Goal: Information Seeking & Learning: Learn about a topic

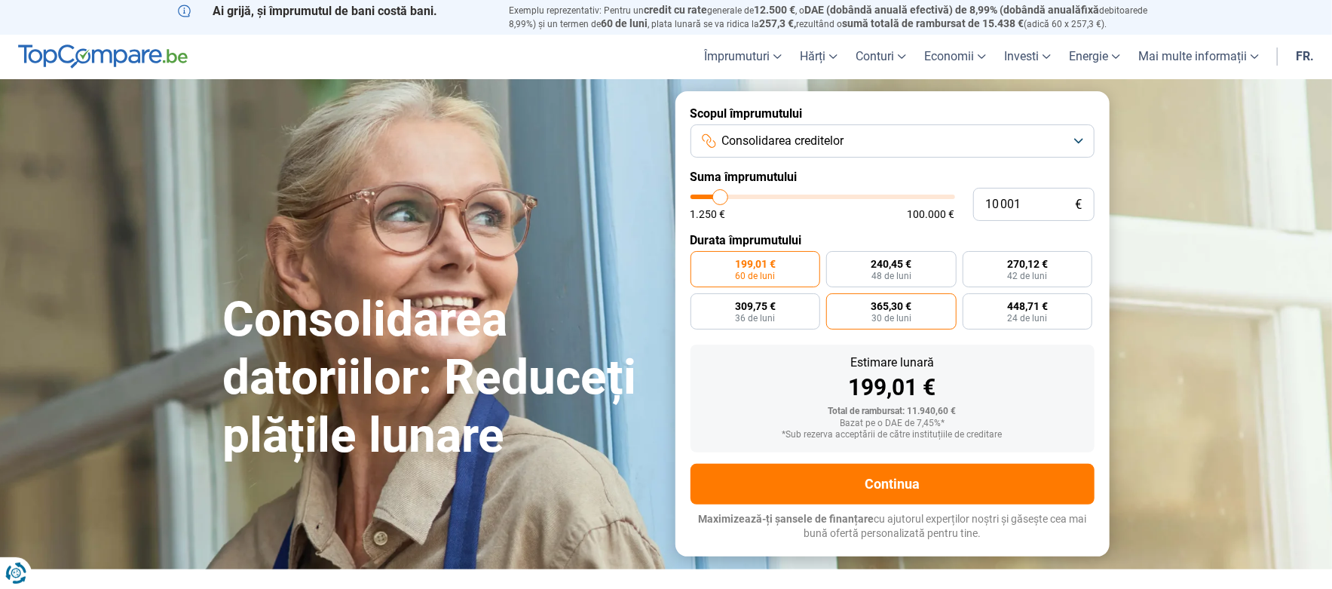
click at [887, 314] on font "30 de luni" at bounding box center [891, 318] width 40 height 11
click at [836, 303] on input "365,30 € 30 de luni" at bounding box center [831, 298] width 10 height 10
radio input "true"
type input "8 250"
type input "8250"
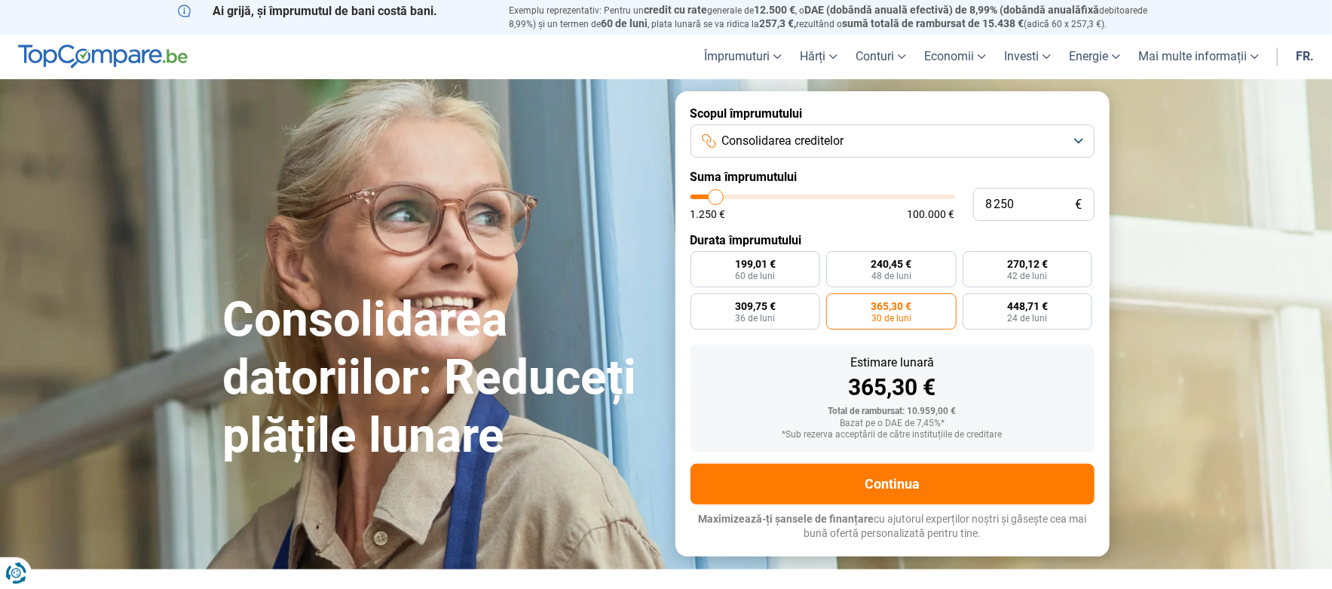
type input "8 750"
type input "8750"
type input "9 750"
type input "9750"
type input "10 500"
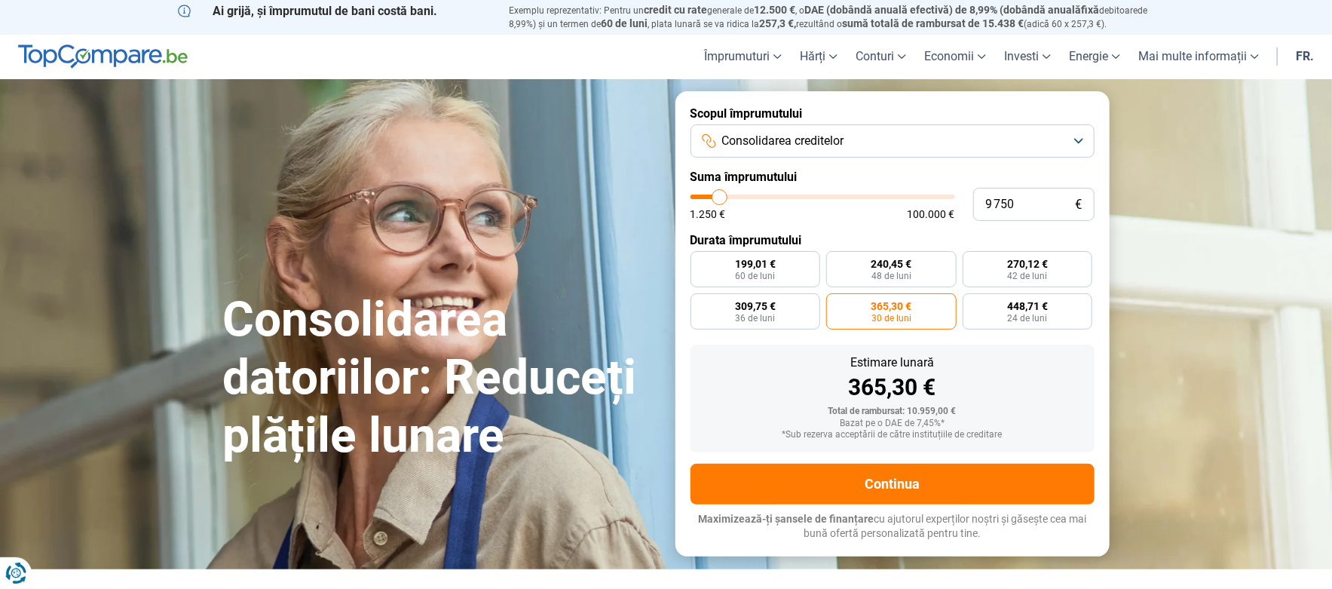
type input "10500"
type input "11 250"
type input "11250"
type input "12 250"
type input "12250"
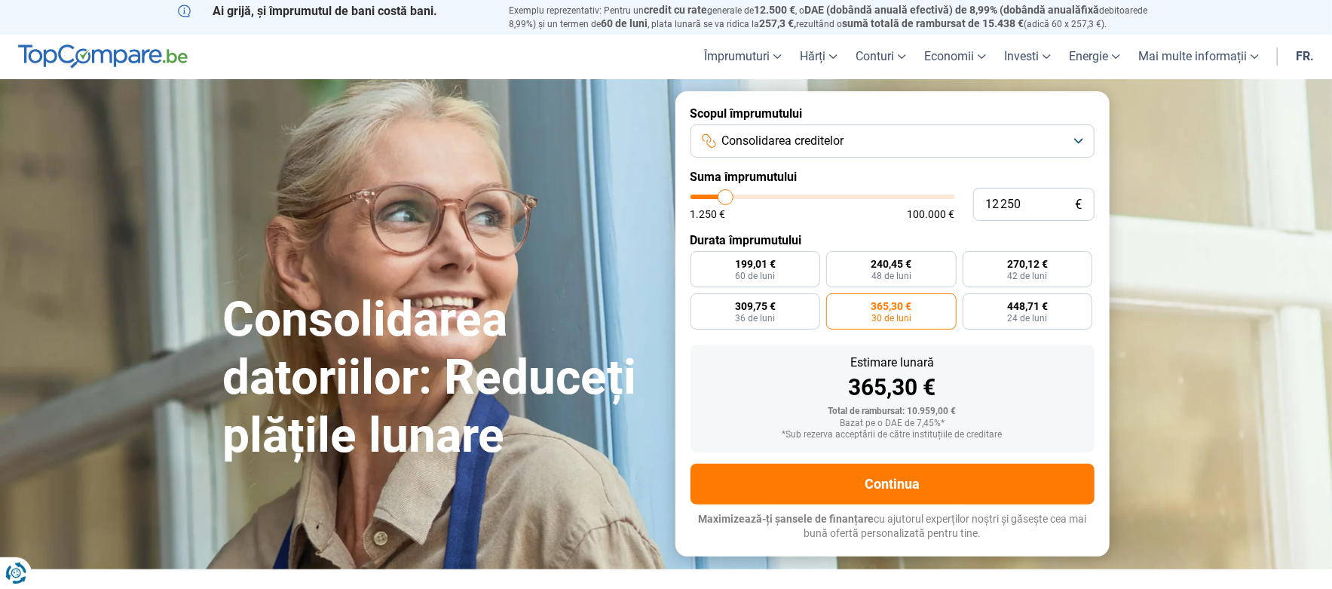
type input "13 000"
type input "13000"
type input "14 000"
type input "14000"
type input "14 750"
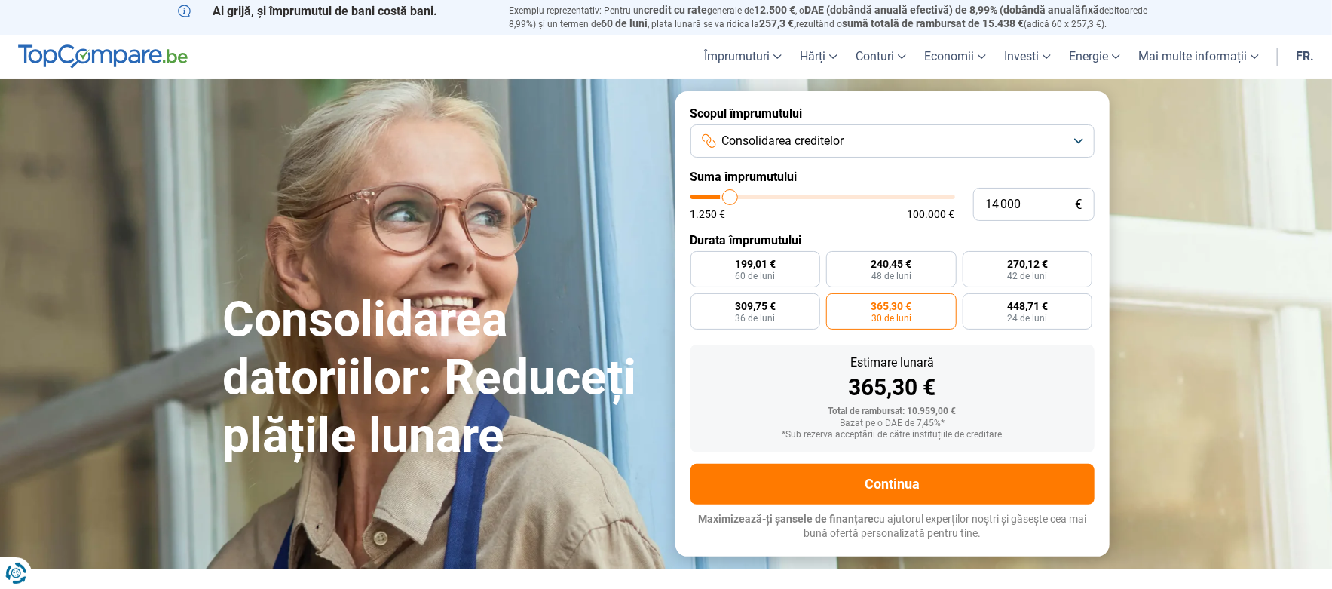
type input "14750"
type input "15 500"
type input "15500"
type input "16 000"
type input "16000"
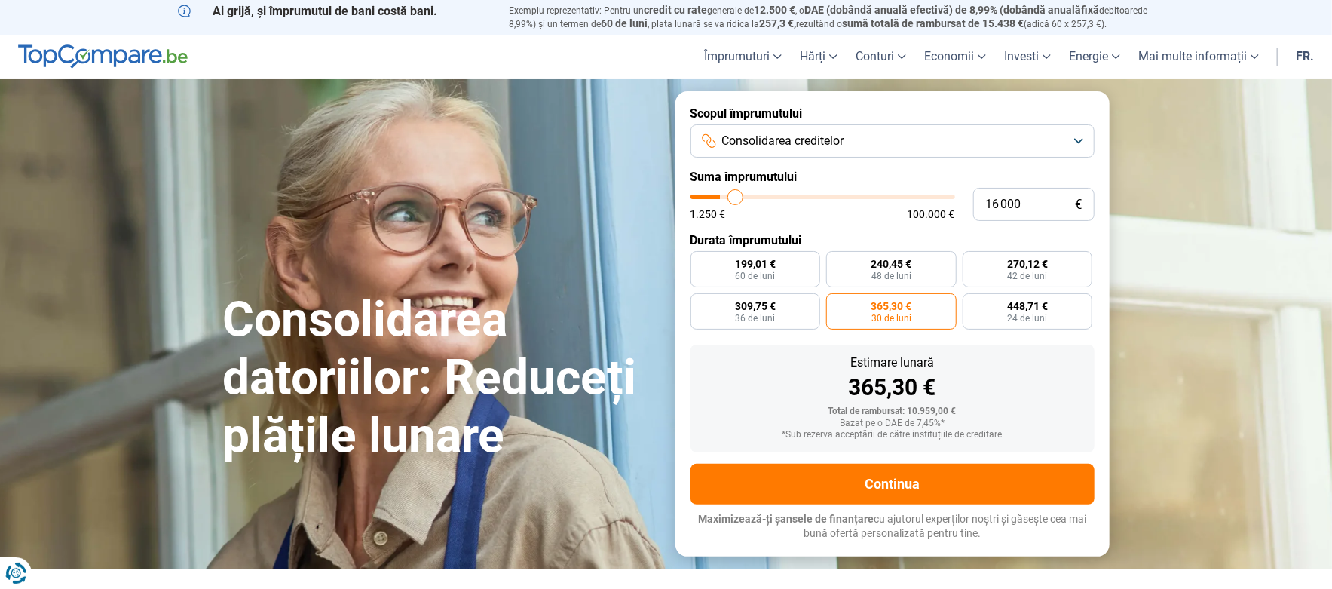
type input "17 000"
type input "17000"
type input "17 500"
type input "17500"
type input "18 500"
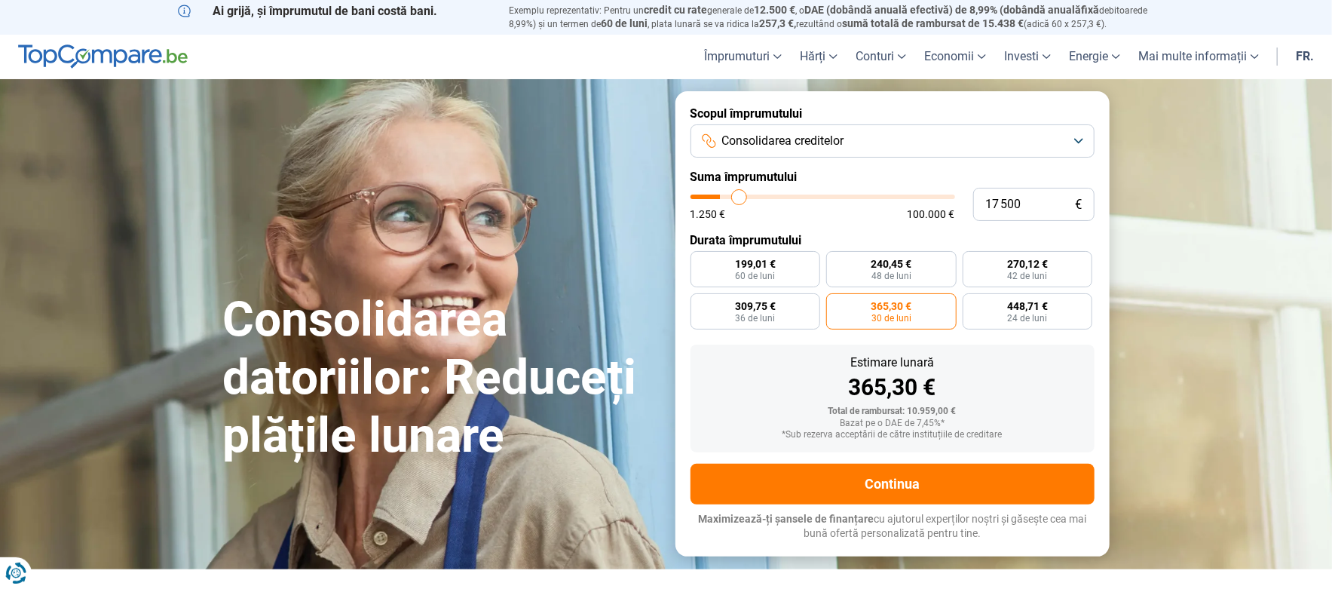
type input "18500"
type input "19 000"
type input "19000"
type input "19 500"
type input "19500"
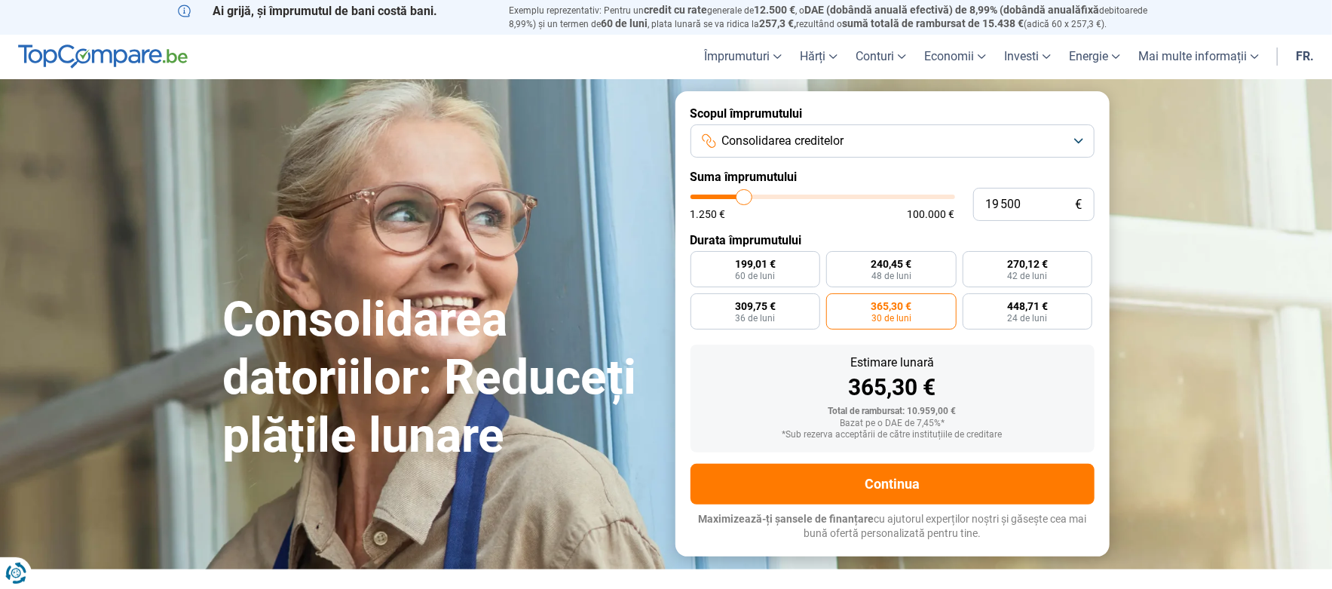
type input "19 750"
type input "19750"
type input "20 000"
type input "20000"
type input "20 500"
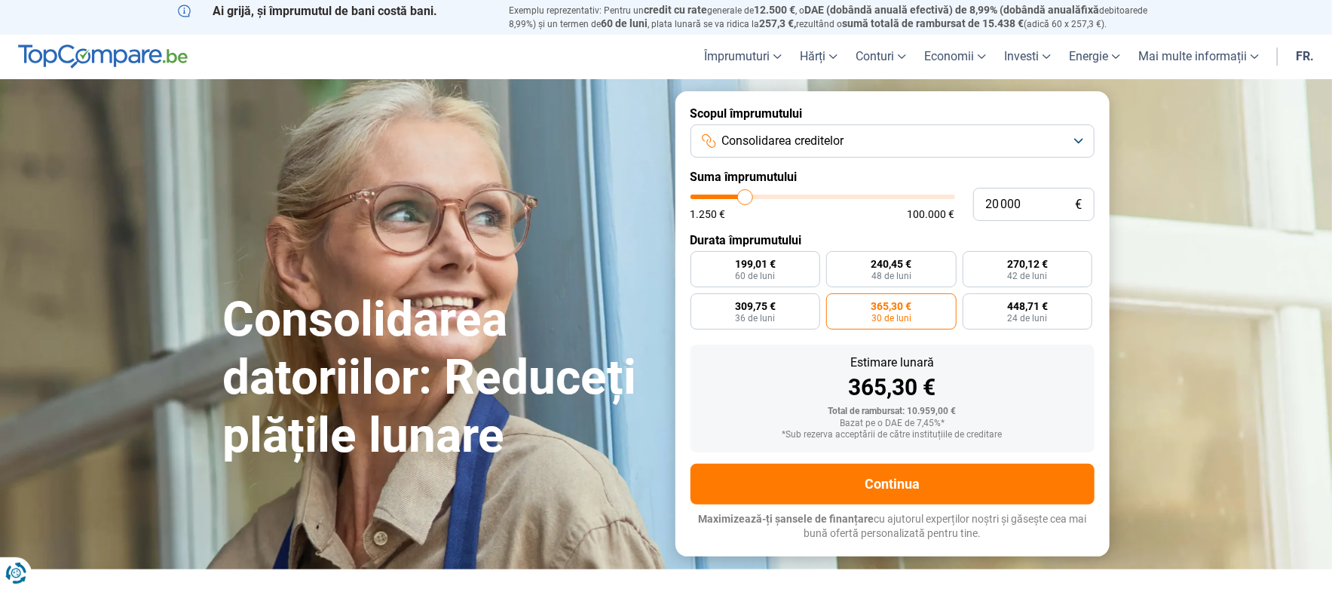
type input "20500"
type input "21 000"
type input "21000"
type input "21 500"
type input "21500"
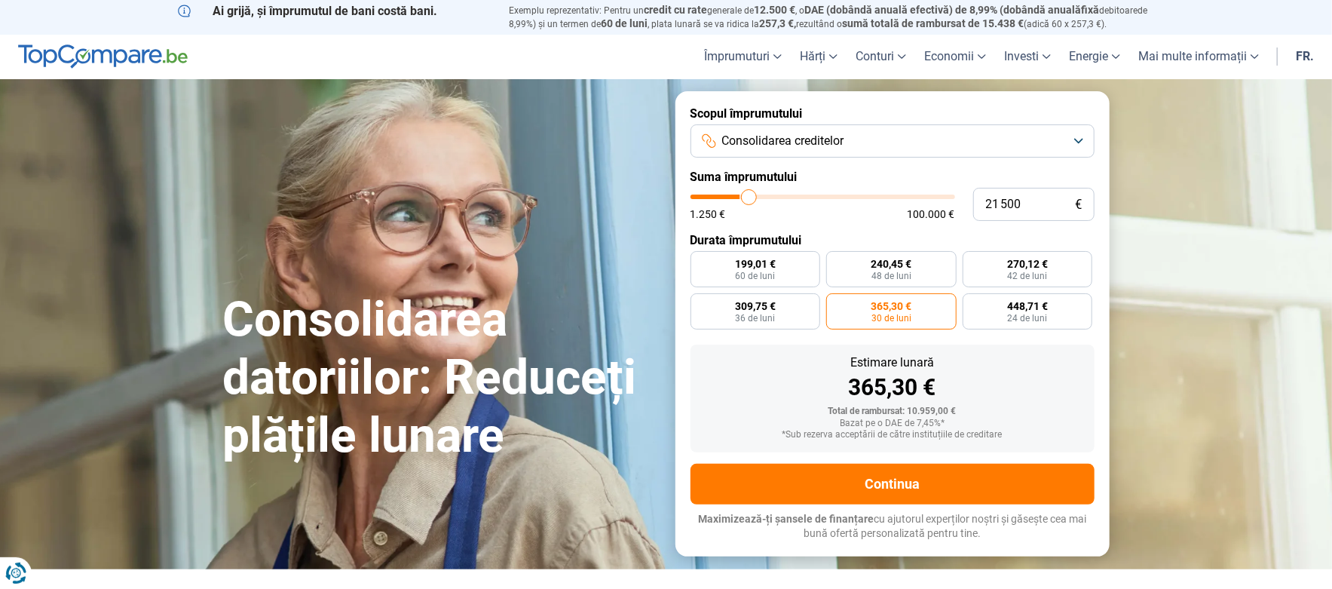
type input "22 000"
type input "22000"
type input "22 750"
type input "22750"
type input "23 250"
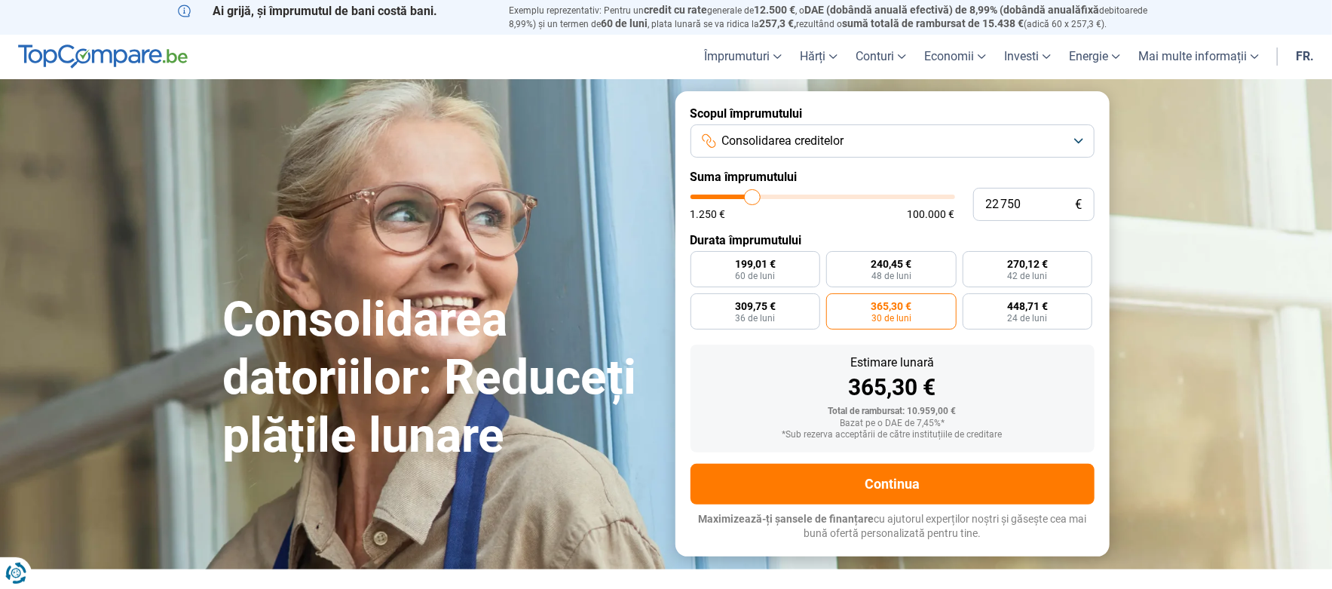
type input "23250"
type input "24 500"
type input "24500"
type input "25 250"
type input "25250"
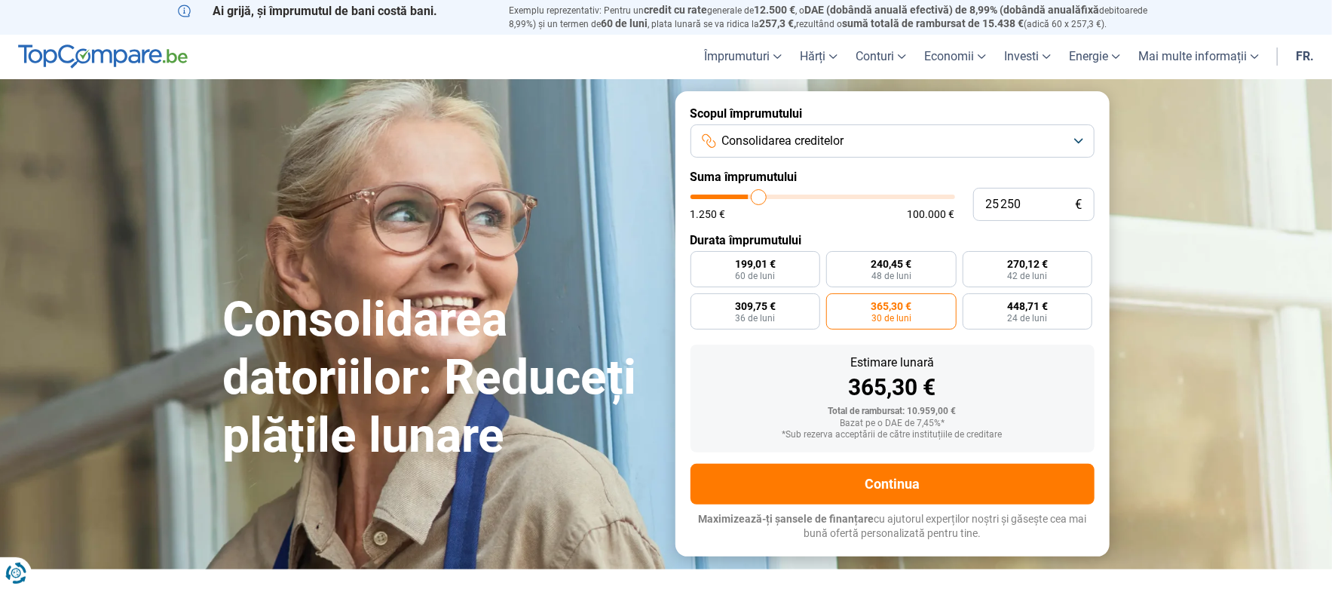
type input "26 250"
type input "26250"
type input "26 750"
type input "26750"
type input "27 250"
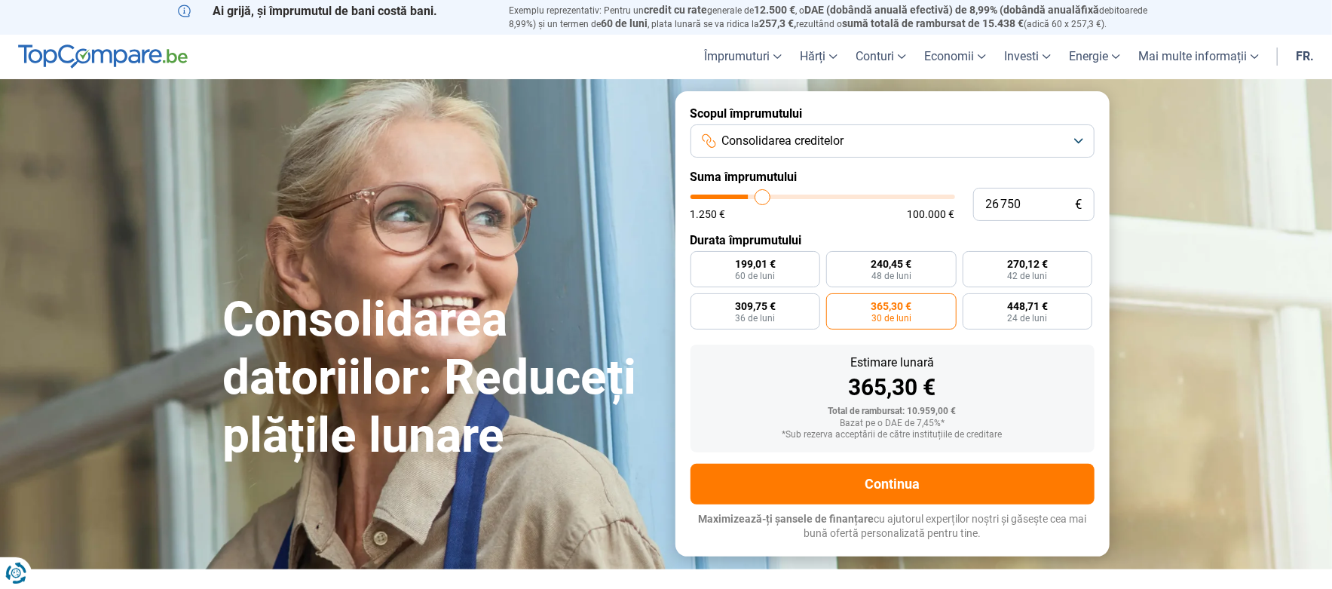
type input "27250"
type input "27 500"
type input "27500"
type input "27 750"
type input "27750"
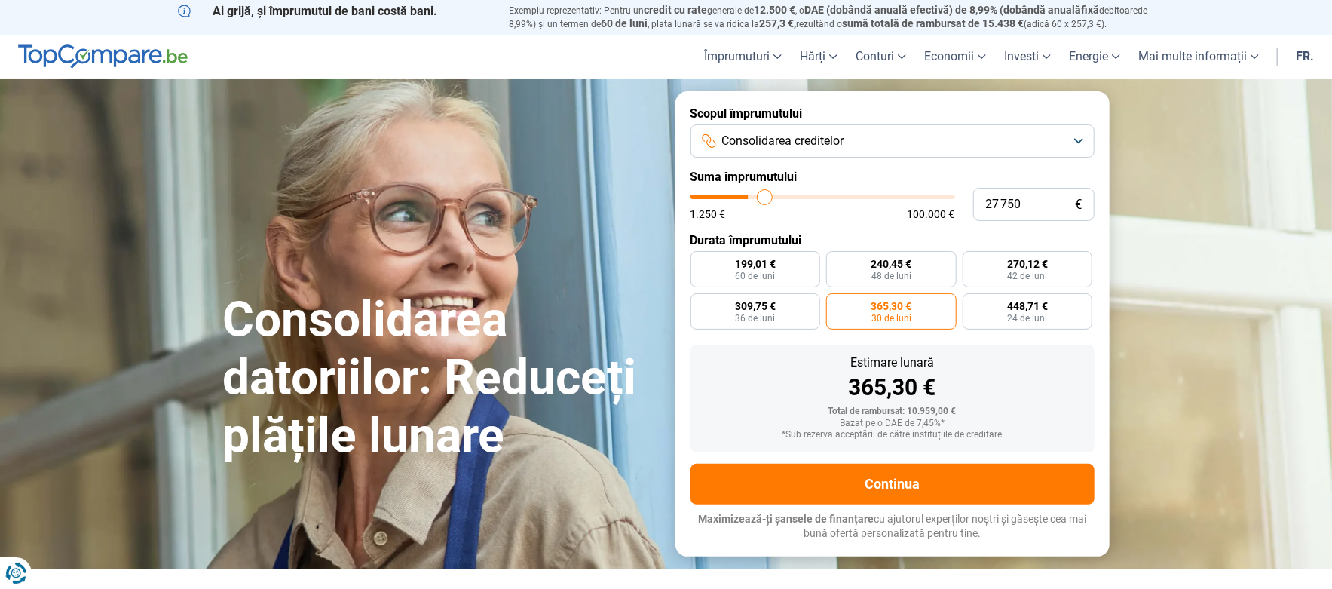
type input "28 500"
type input "28500"
type input "28 750"
type input "28750"
type input "29 000"
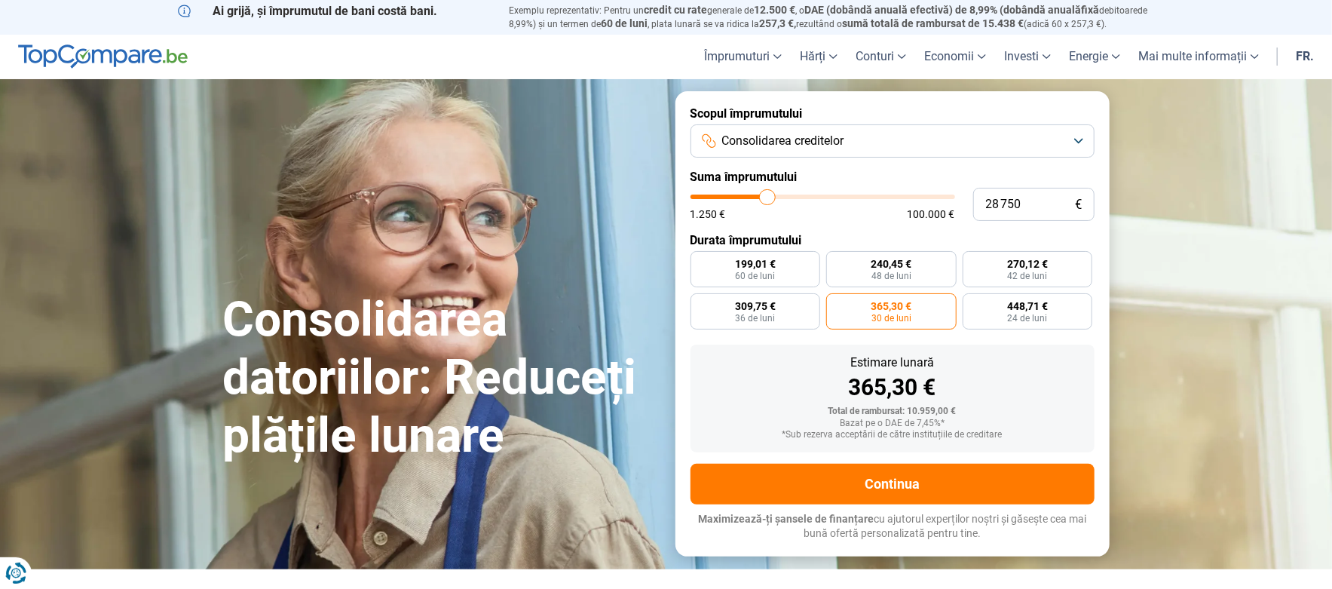
type input "29000"
type input "29 250"
type input "29250"
type input "29 500"
type input "29500"
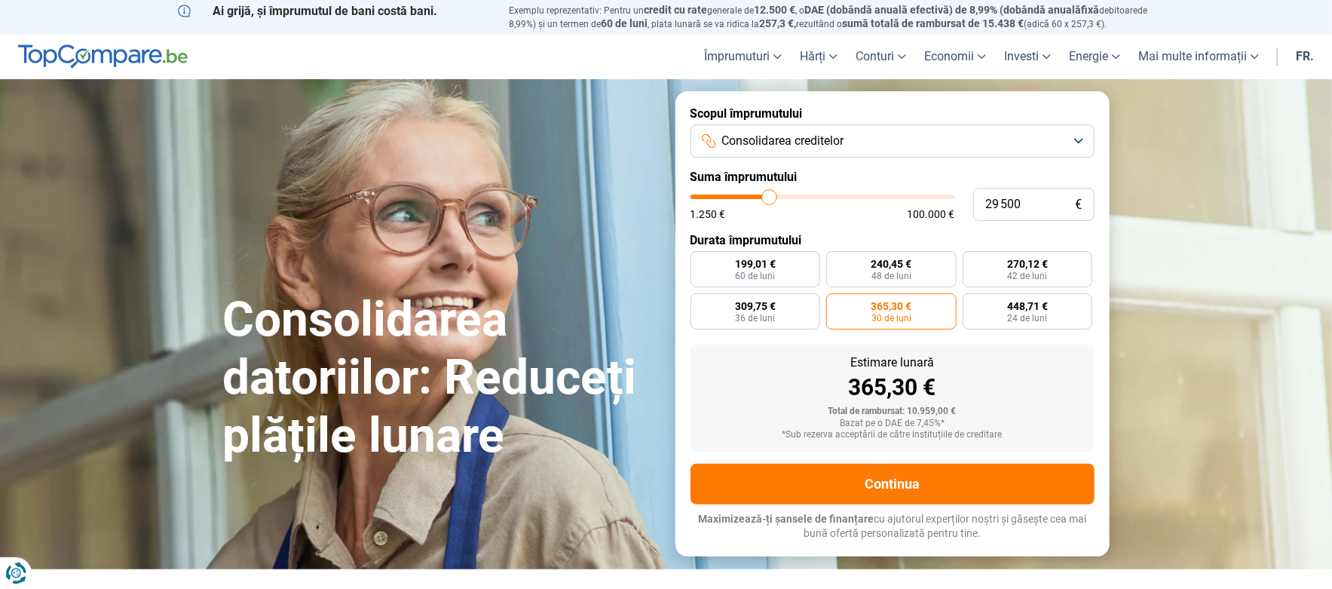
type input "29 750"
type input "29750"
type input "30 000"
type input "30000"
type input "30 250"
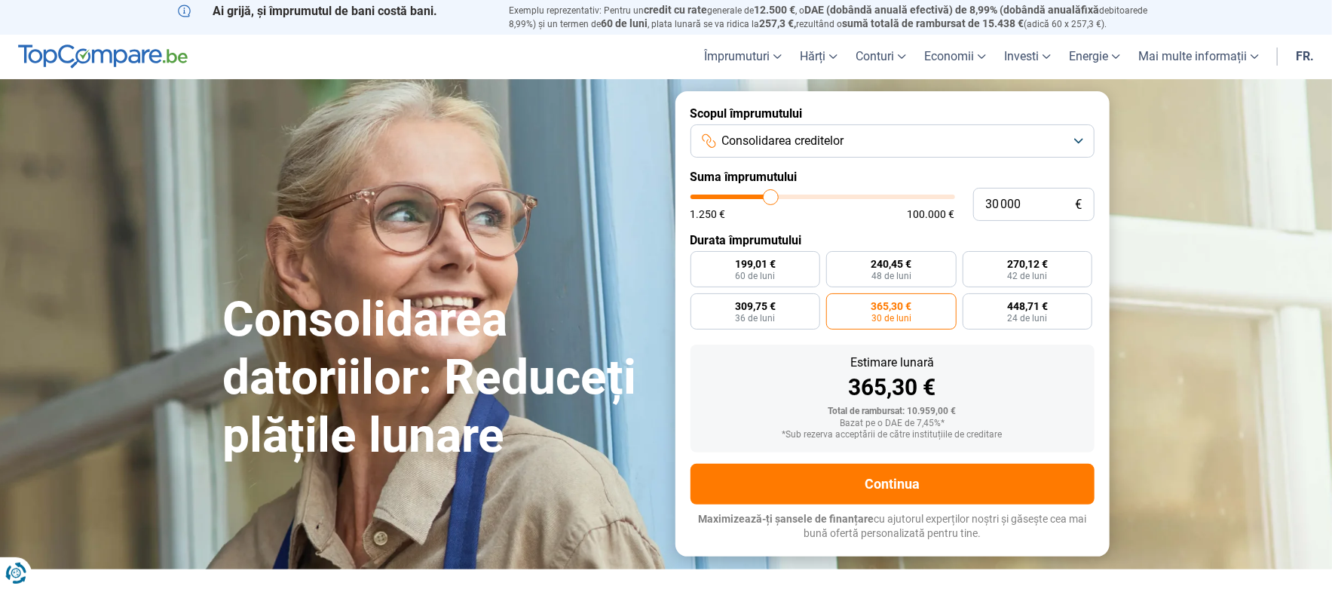
type input "30250"
type input "30 750"
type input "30750"
type input "31 000"
type input "31000"
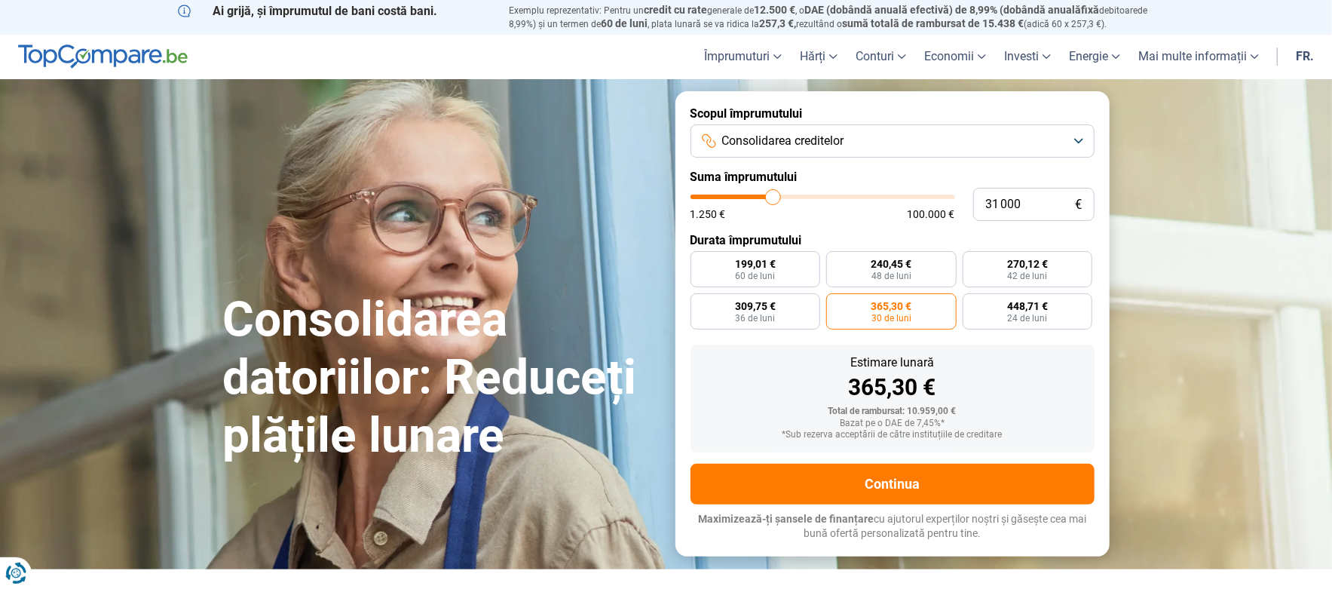
type input "31 250"
type input "31250"
type input "31 500"
type input "31500"
type input "31 750"
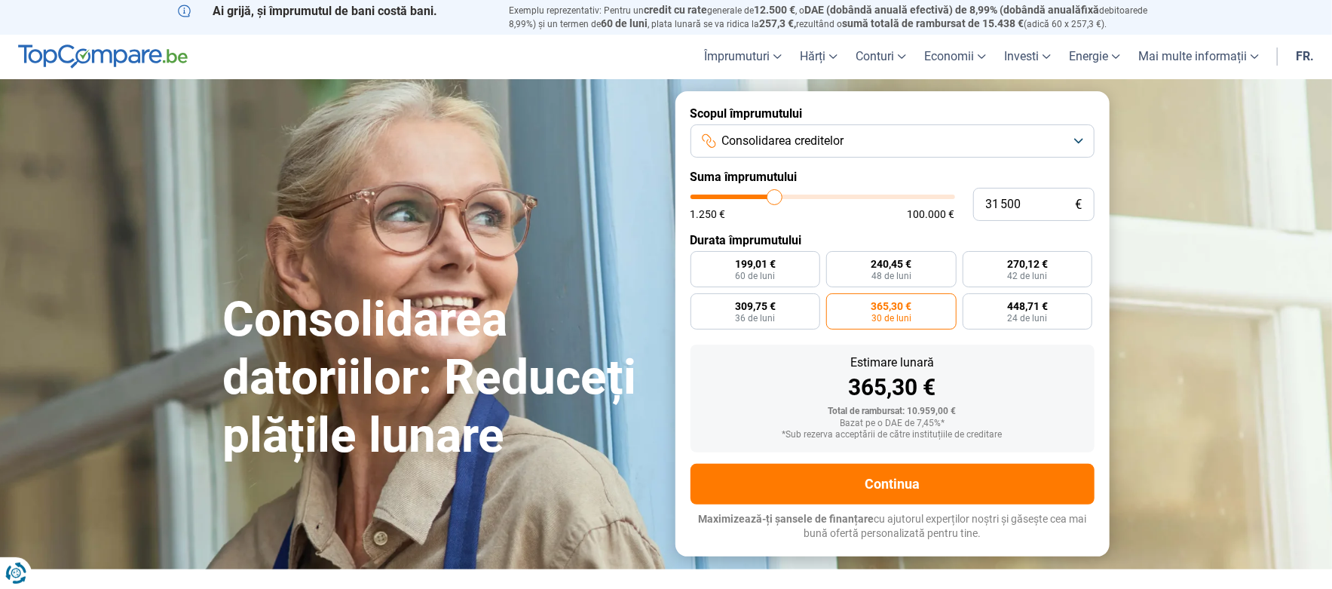
type input "31750"
type input "31 500"
type input "31500"
type input "31 250"
type input "31250"
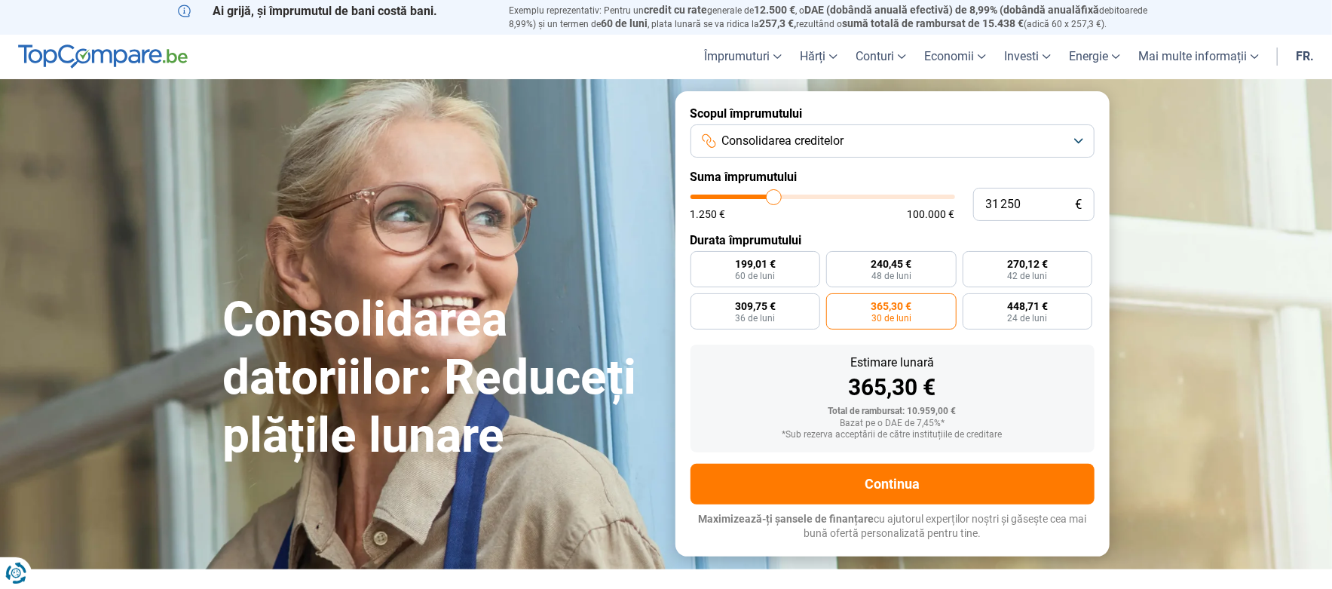
type input "31 000"
type input "31000"
type input "30 750"
type input "30750"
type input "30 250"
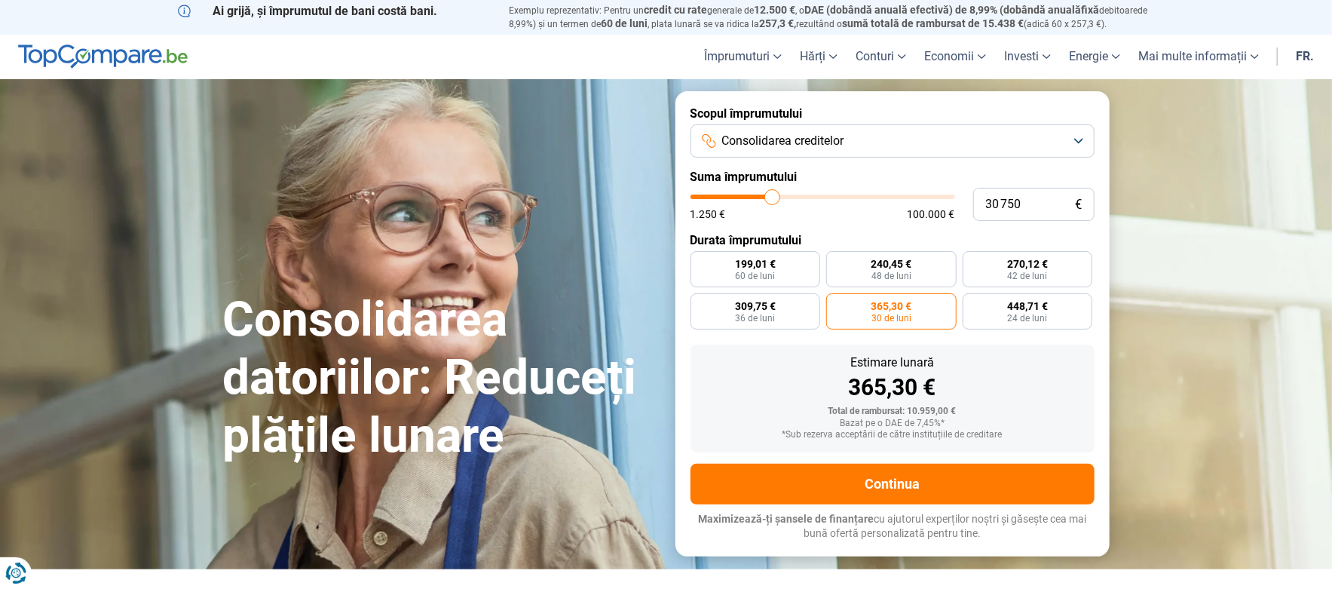
type input "30250"
type input "30 000"
drag, startPoint x: 715, startPoint y: 193, endPoint x: 770, endPoint y: 194, distance: 55.0
type input "30000"
click at [770, 194] on input "range" at bounding box center [822, 196] width 265 height 5
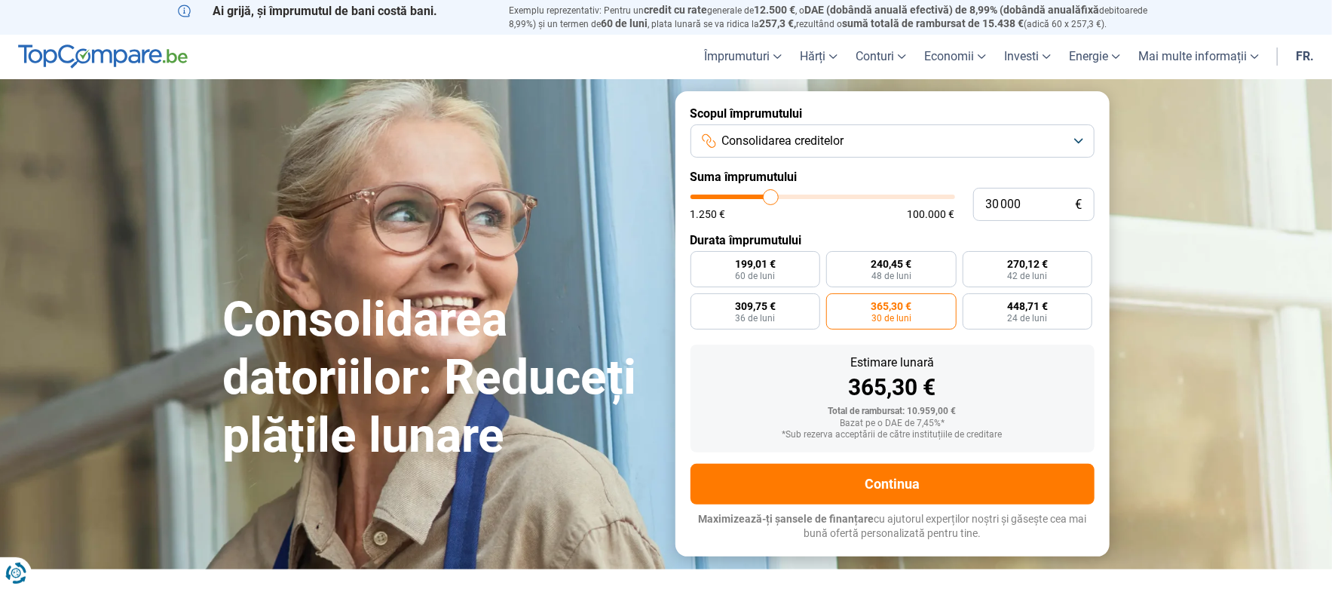
radio input "false"
